Goal: Use online tool/utility

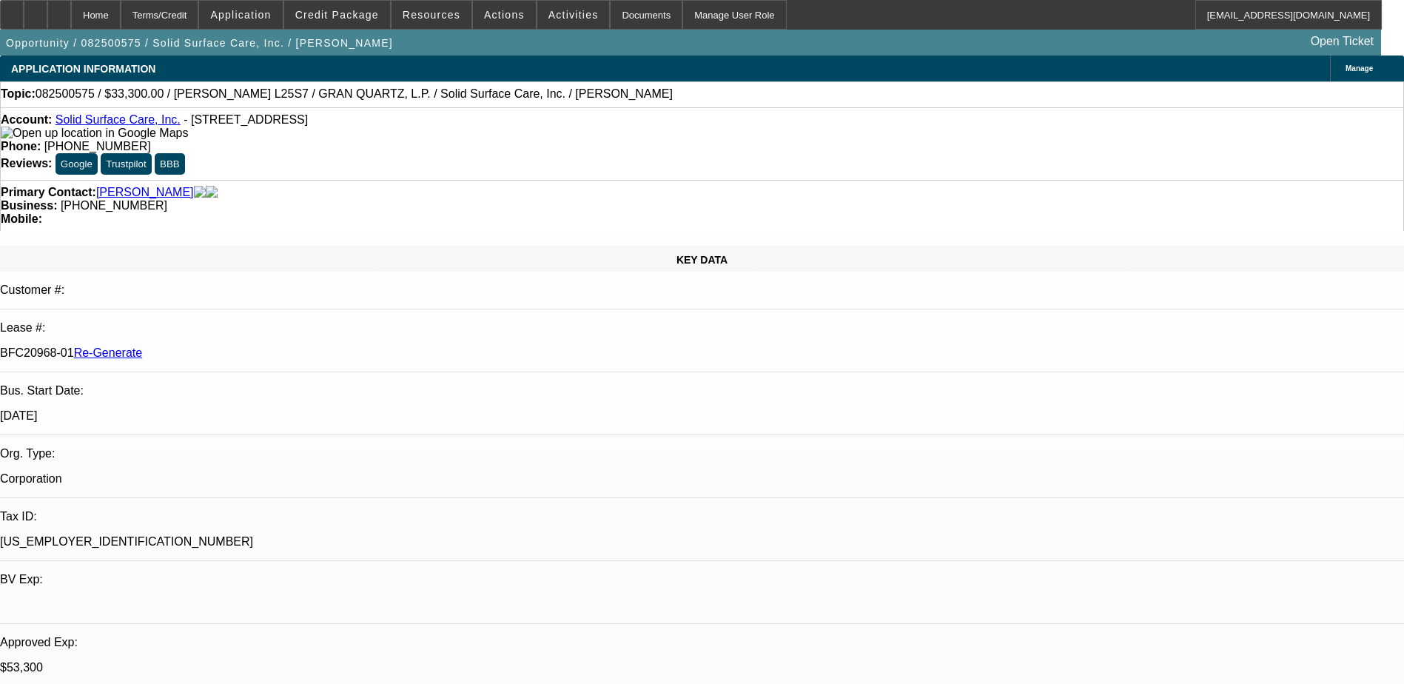
select select "0"
select select "2"
select select "0"
select select "6"
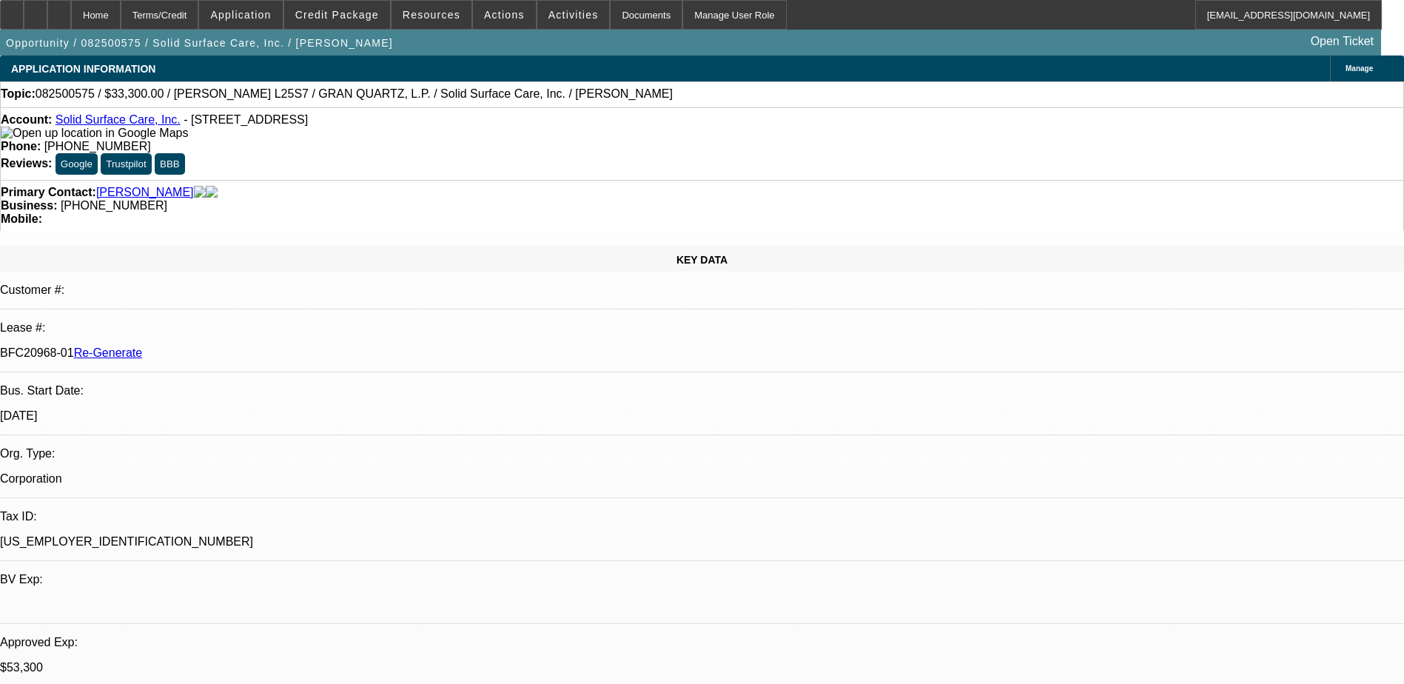
select select "0"
select select "2"
select select "0"
select select "6"
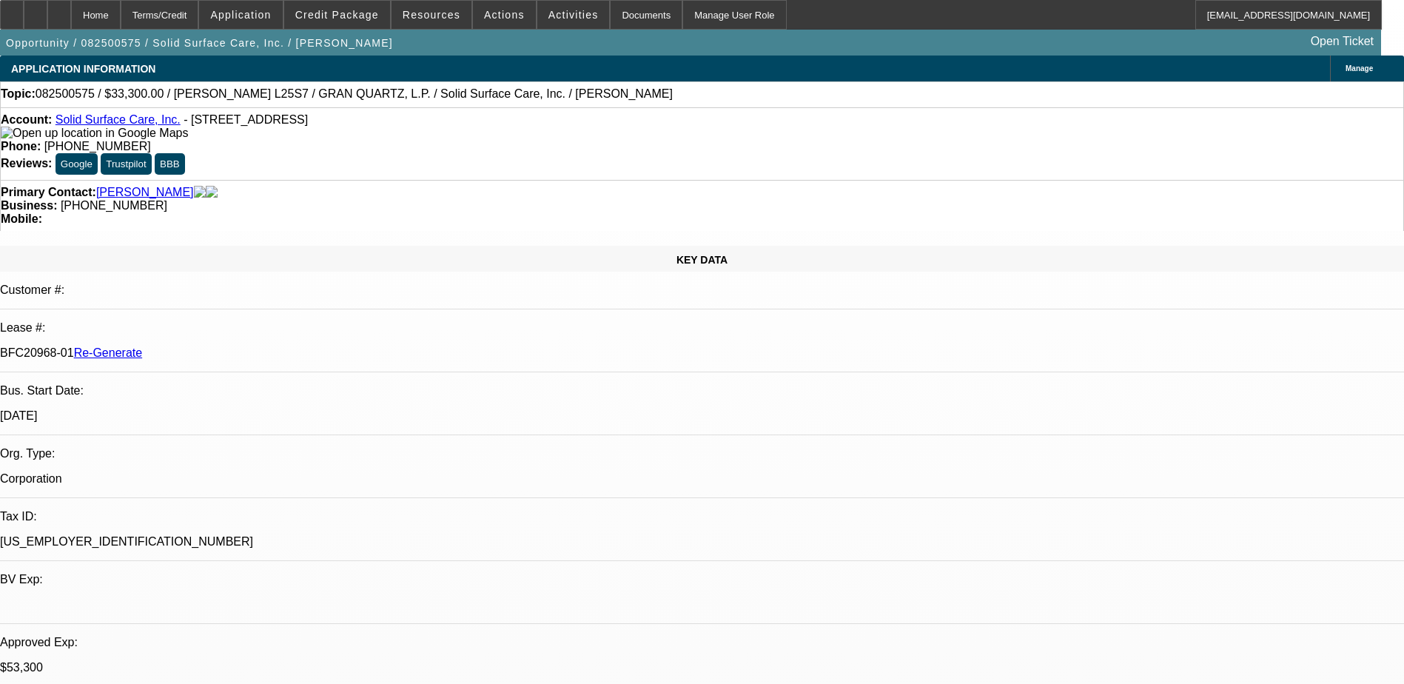
select select "0"
select select "2"
select select "0"
select select "6"
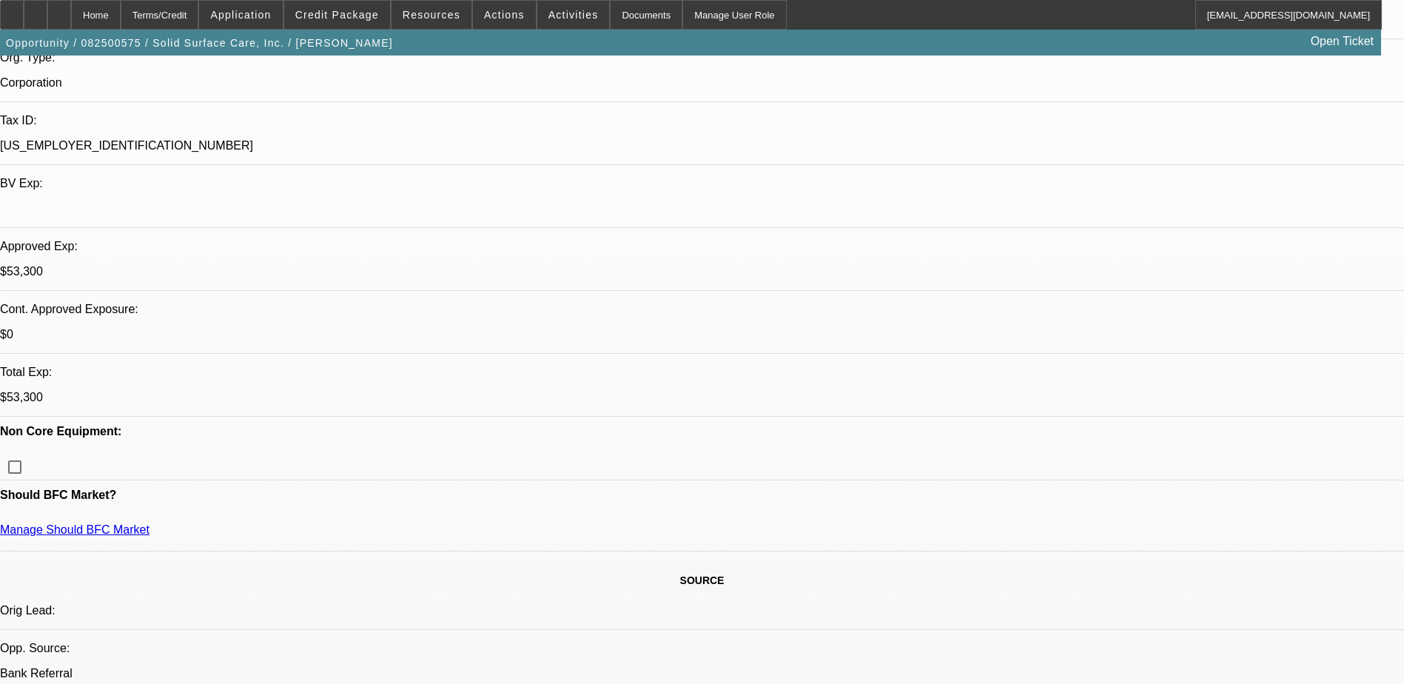
scroll to position [296, 0]
